Goal: Task Accomplishment & Management: Manage account settings

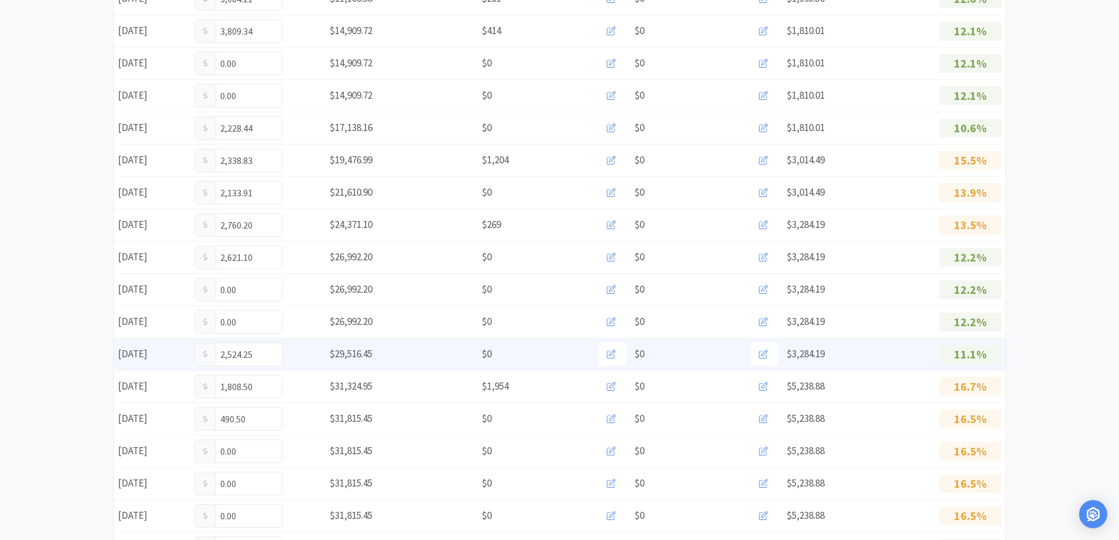
scroll to position [352, 0]
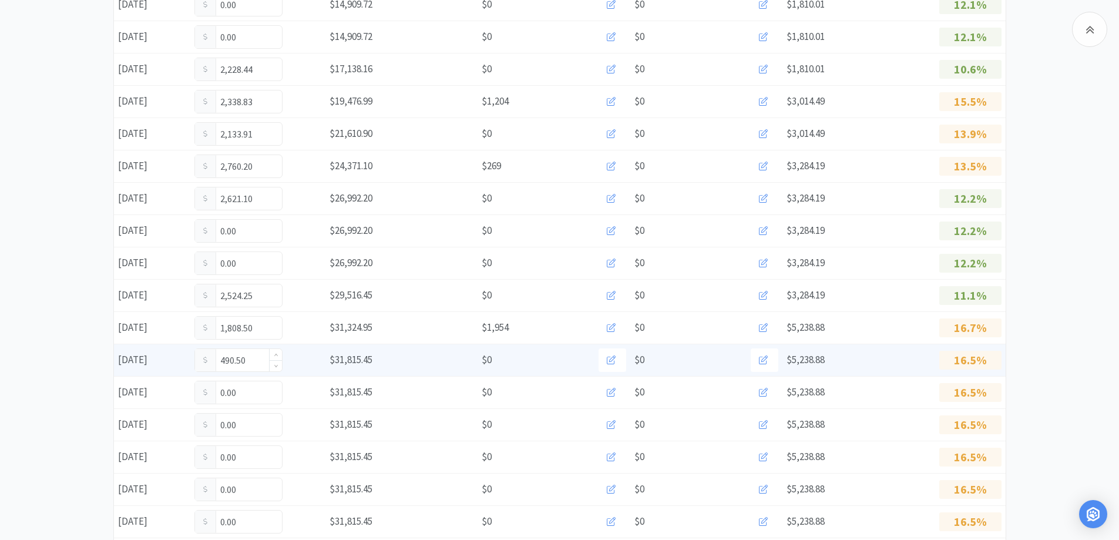
click at [257, 352] on input "490.50" at bounding box center [238, 360] width 87 height 22
type input "4"
type input "699.50"
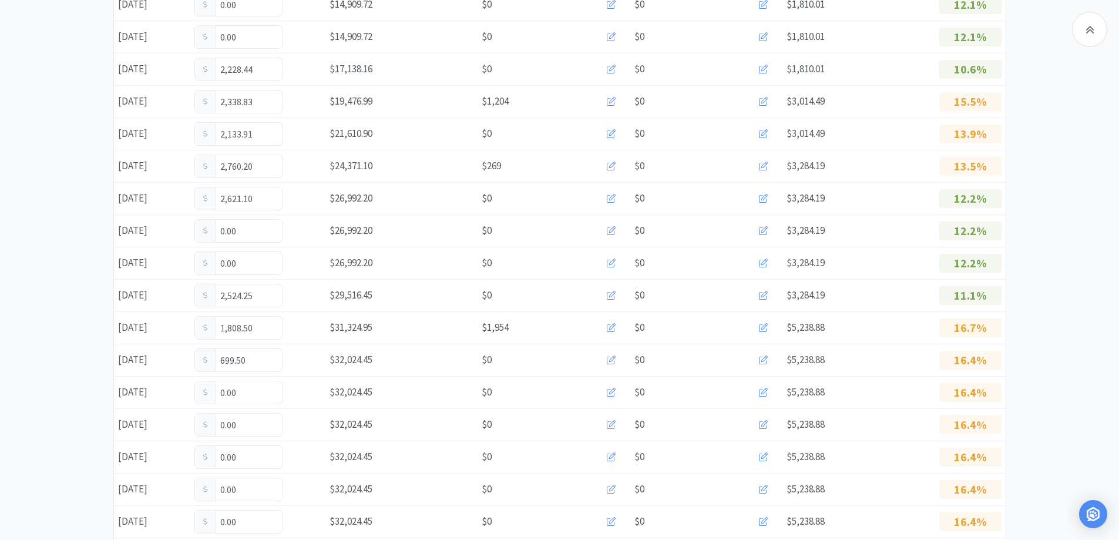
scroll to position [0, 0]
